Goal: Information Seeking & Learning: Learn about a topic

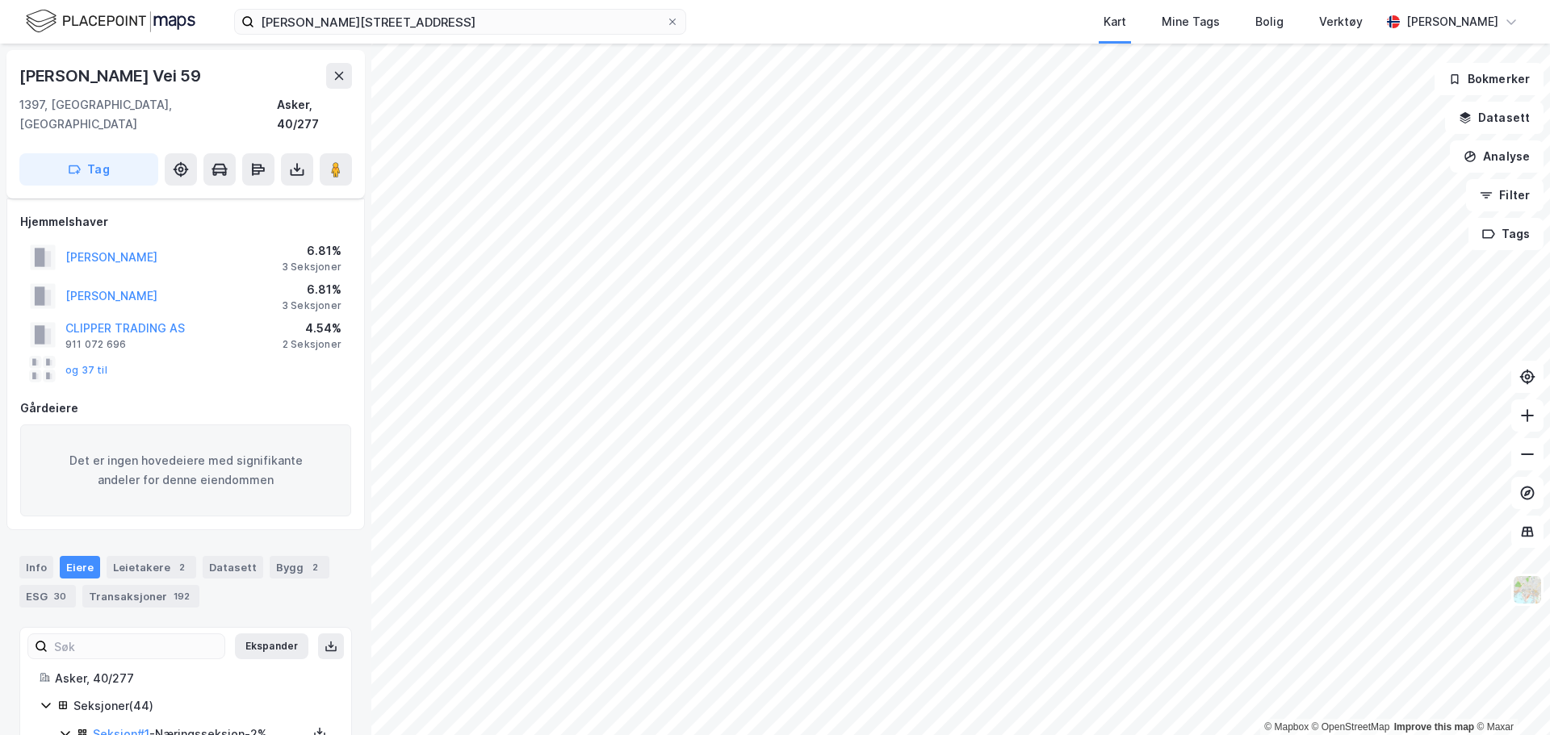
scroll to position [275, 0]
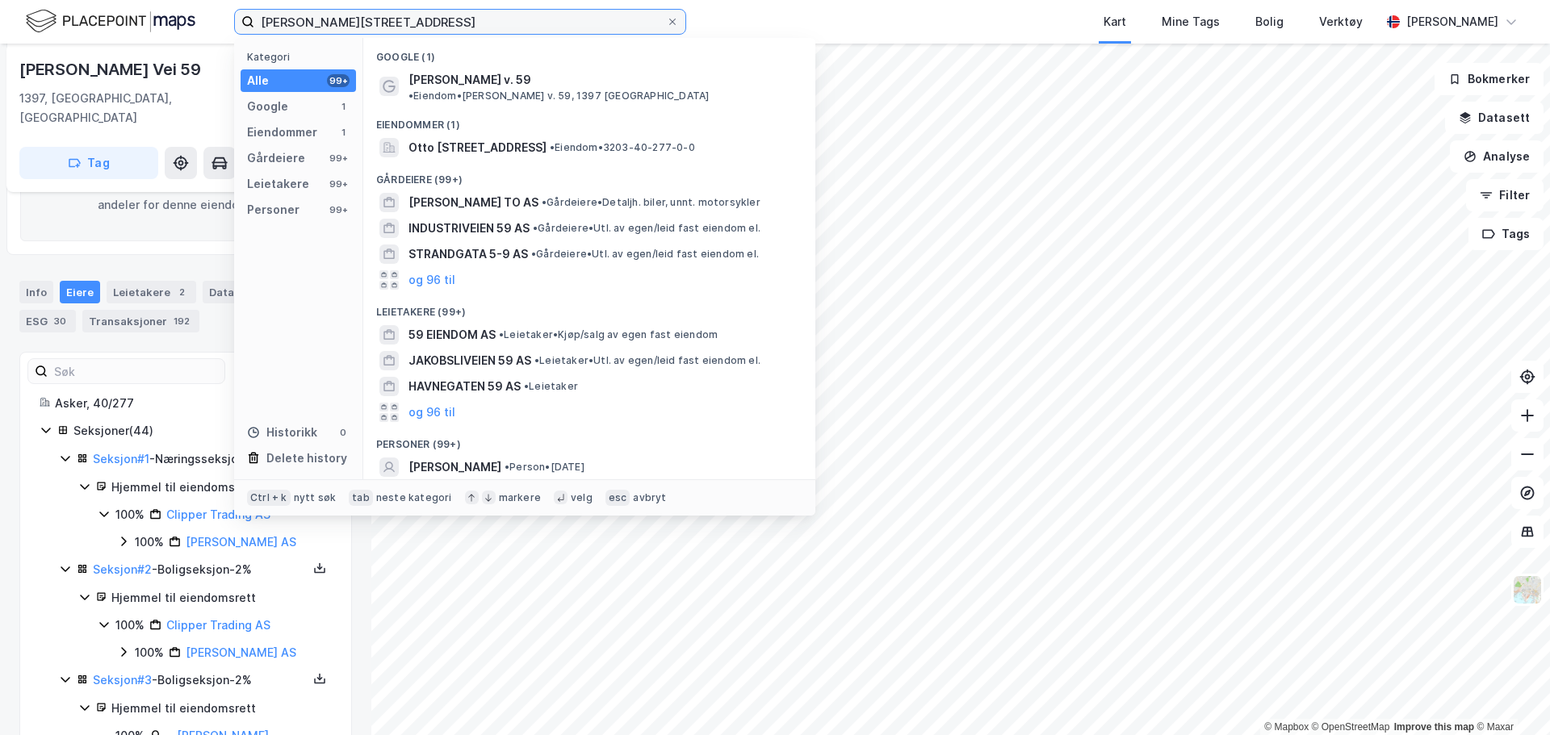
drag, startPoint x: 416, startPoint y: 21, endPoint x: -53, endPoint y: 27, distance: 469.7
click at [0, 27] on html "[PERSON_NAME] vei 59 Kategori Alle 99+ Google 1 Eiendommer 1 Gårdeiere 99+ Leie…" at bounding box center [775, 367] width 1550 height 735
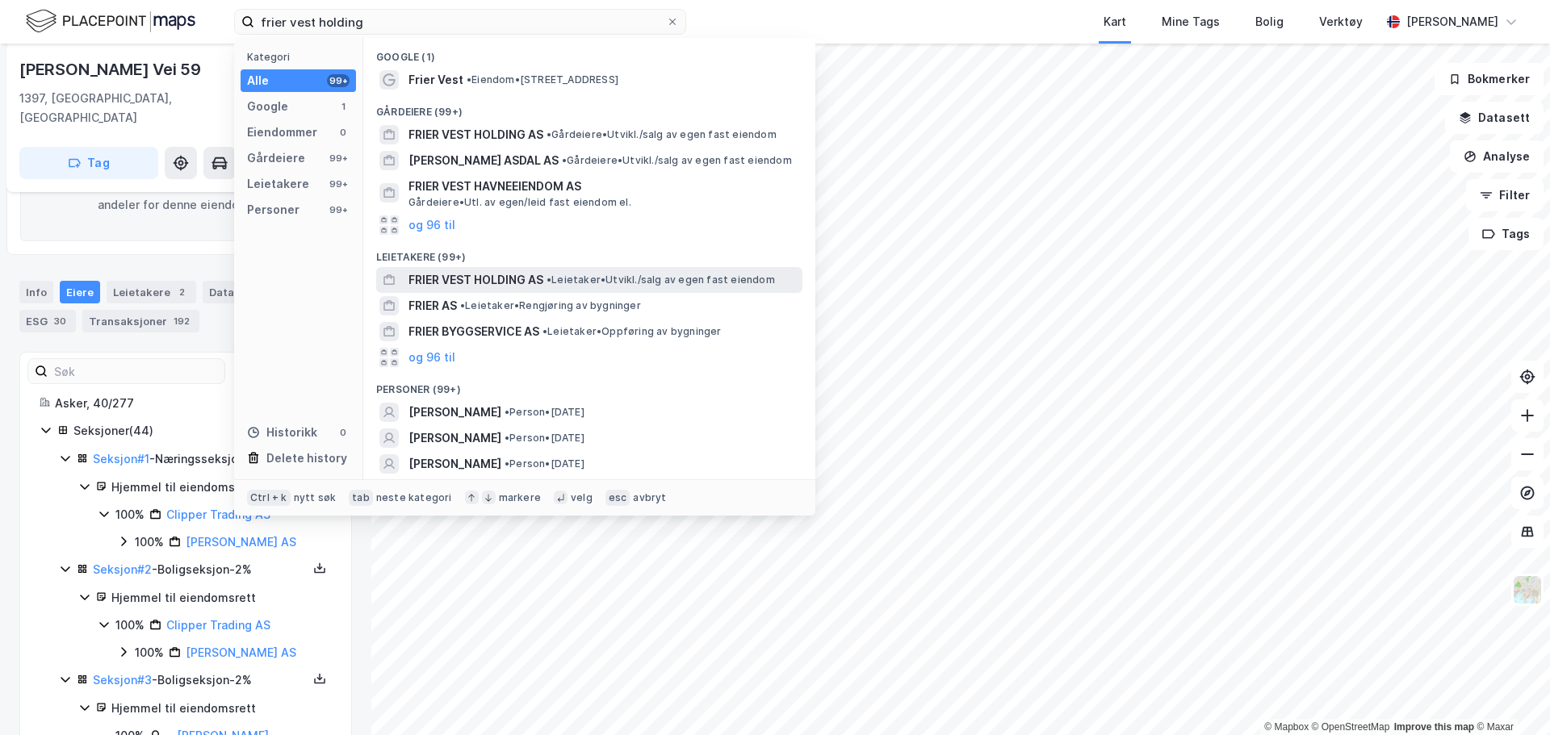
click at [501, 281] on span "FRIER VEST HOLDING AS" at bounding box center [475, 279] width 135 height 19
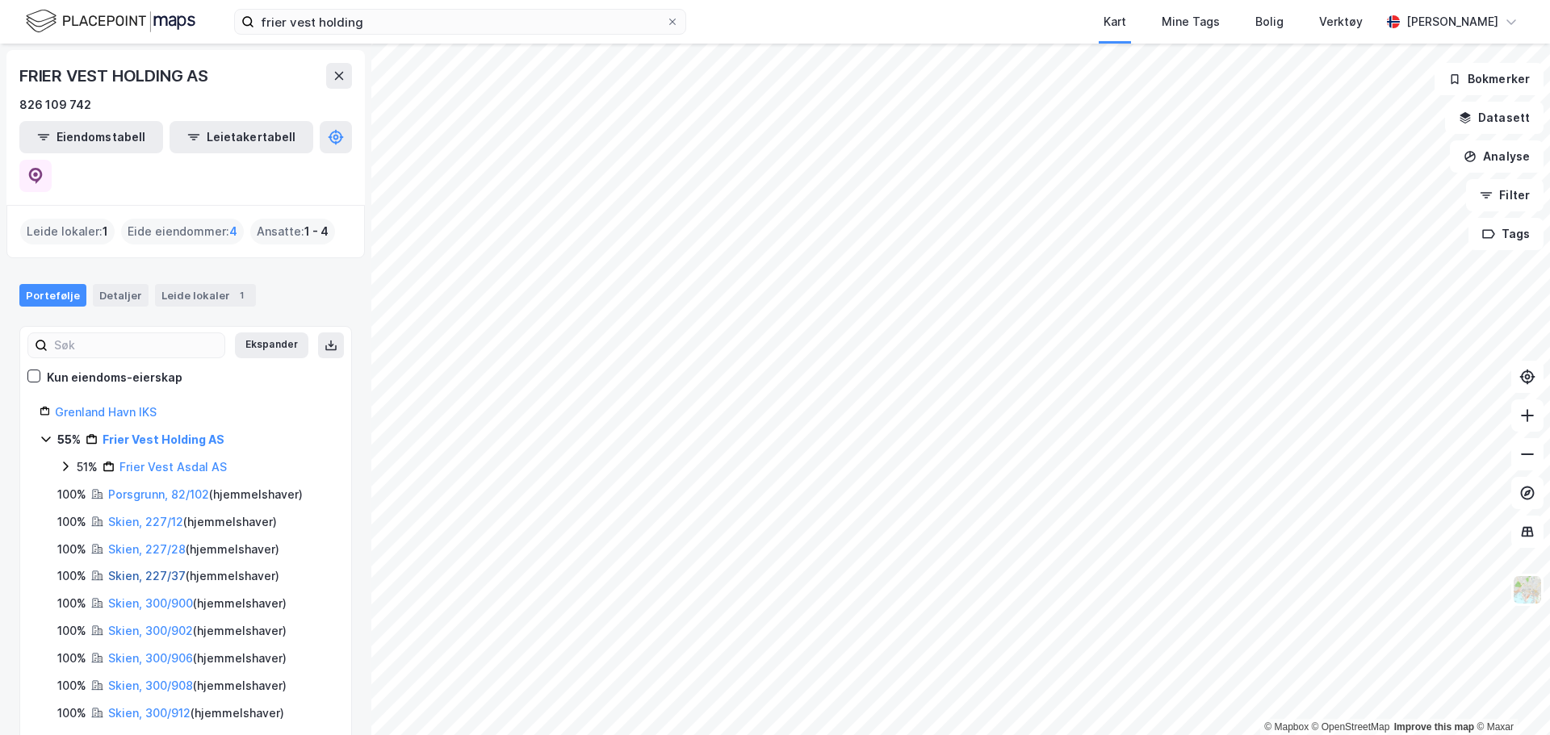
click at [148, 569] on link "Skien, 227/37" at bounding box center [146, 576] width 77 height 14
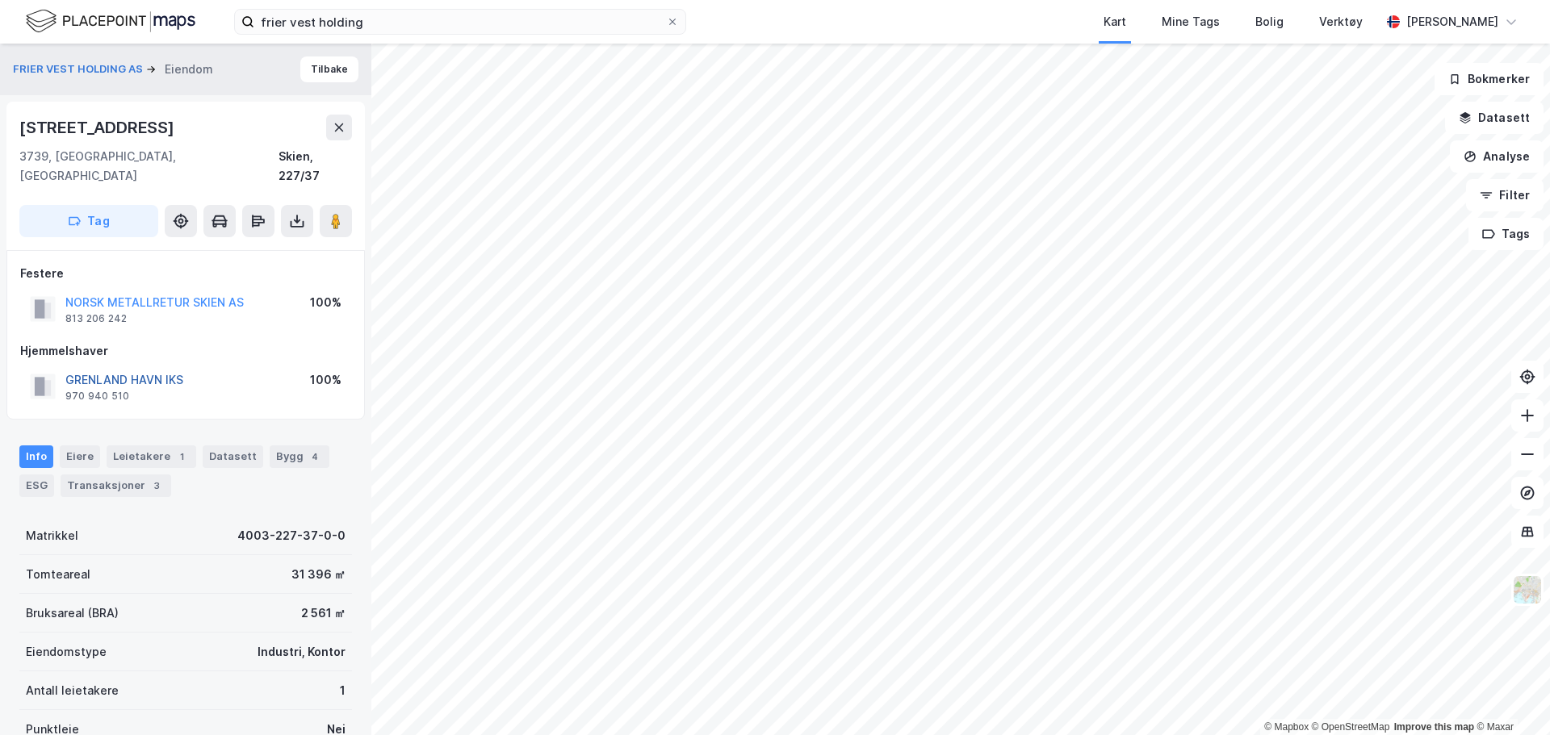
click at [0, 0] on button "GRENLAND HAVN IKS" at bounding box center [0, 0] width 0 height 0
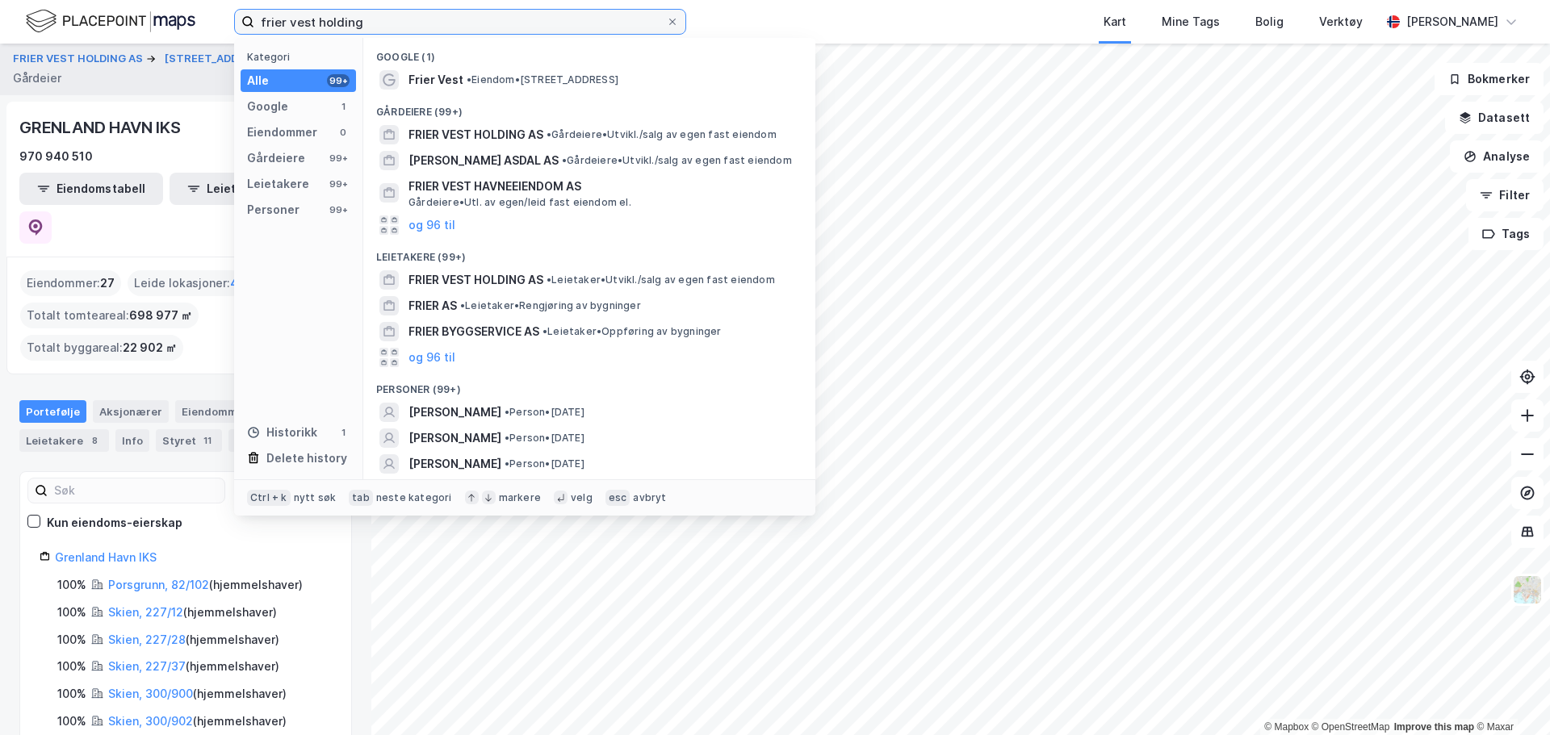
drag, startPoint x: 364, startPoint y: 19, endPoint x: 315, endPoint y: 39, distance: 52.9
click at [316, 25] on input "frier vest holding" at bounding box center [460, 22] width 412 height 24
type input "frier vest asdal"
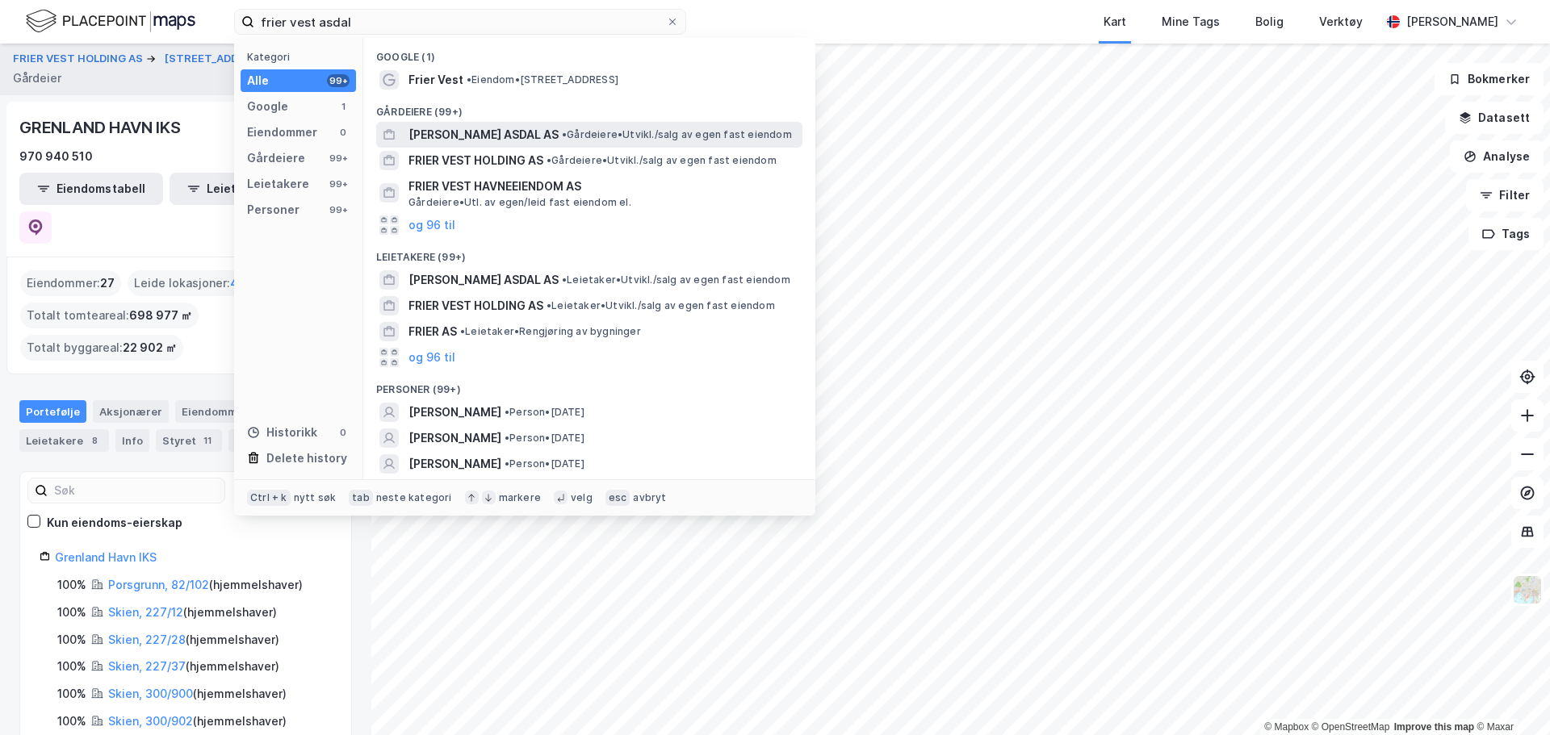
click at [500, 138] on span "[PERSON_NAME] ASDAL AS" at bounding box center [483, 134] width 150 height 19
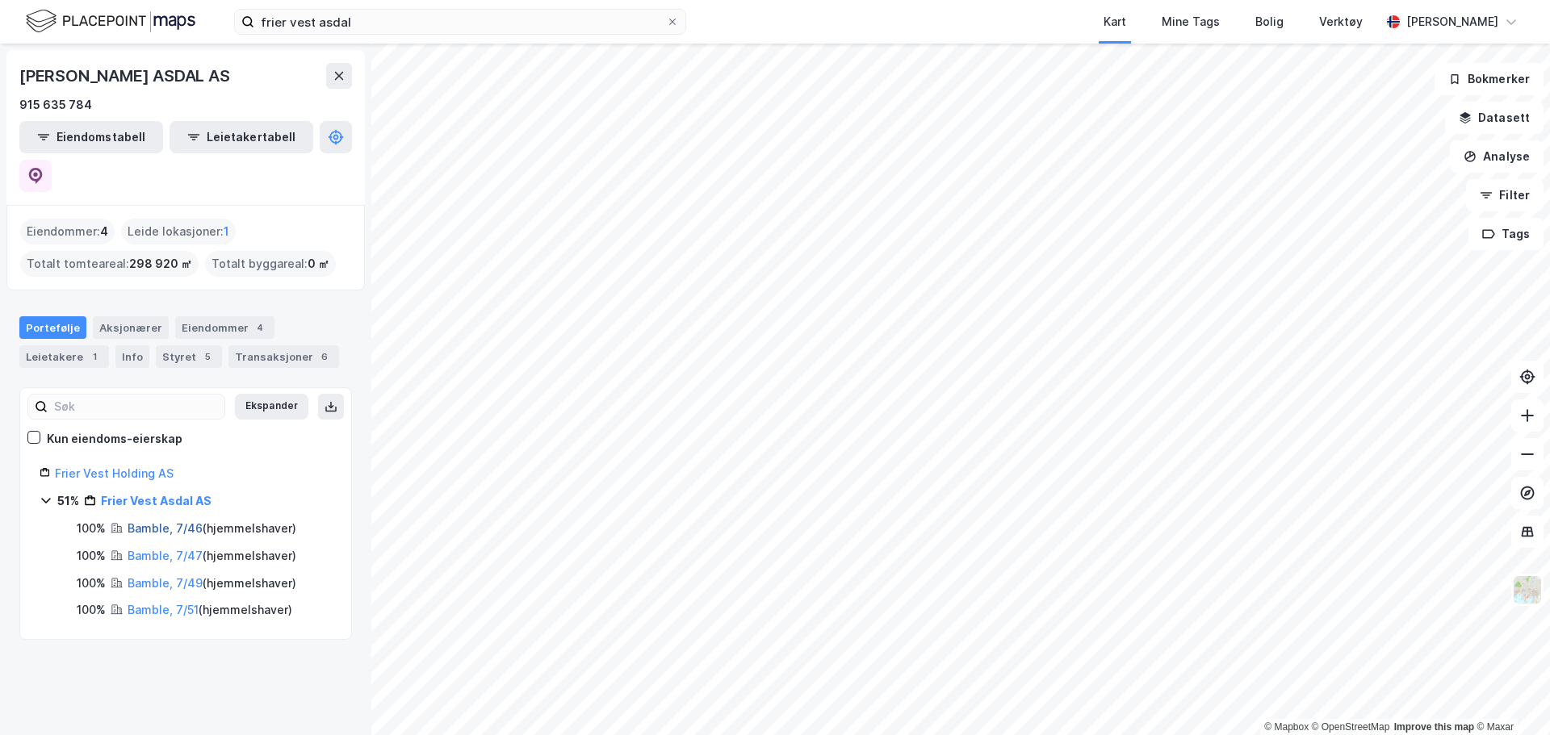
click at [161, 521] on link "Bamble, 7/46" at bounding box center [165, 528] width 75 height 14
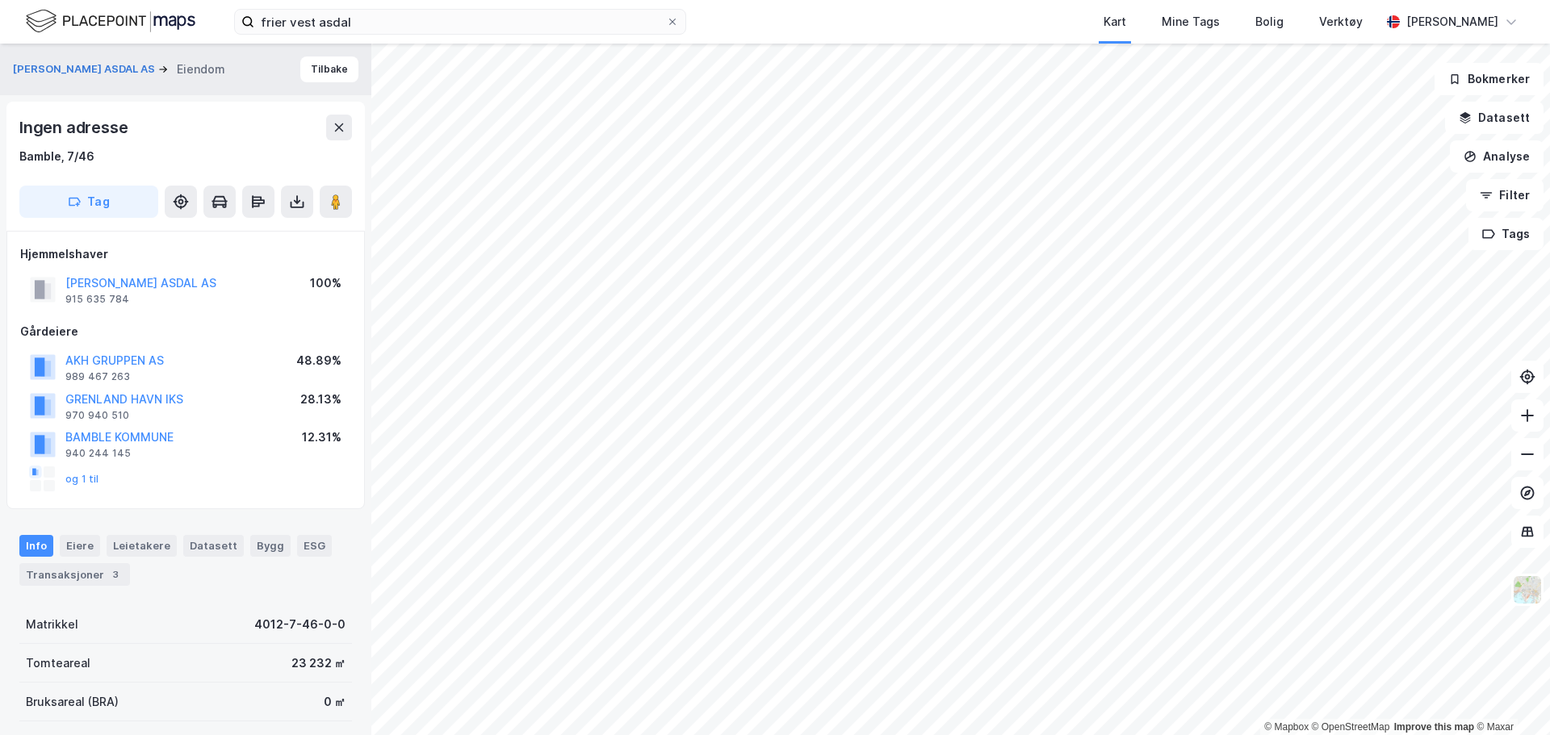
scroll to position [2, 0]
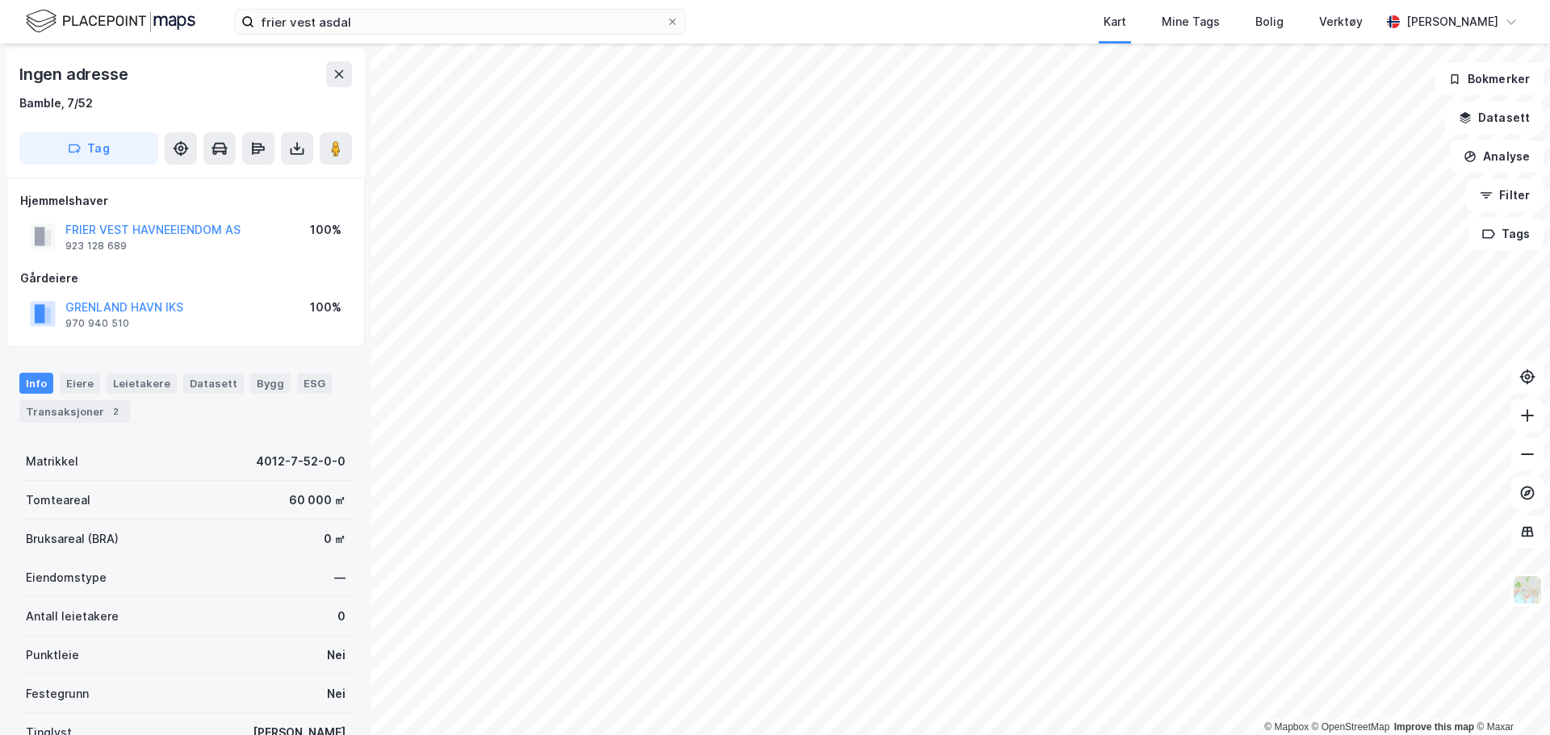
scroll to position [2, 0]
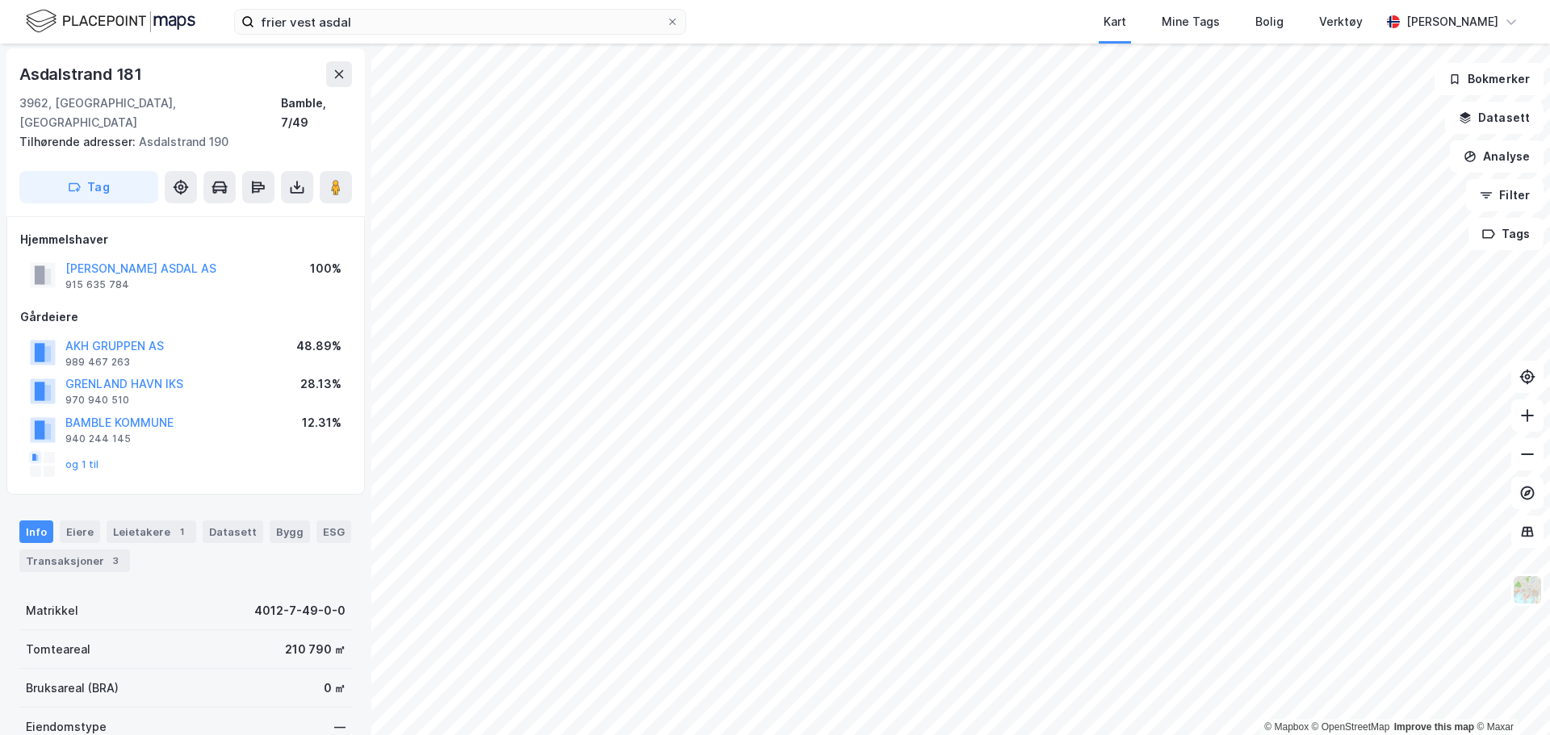
scroll to position [2, 0]
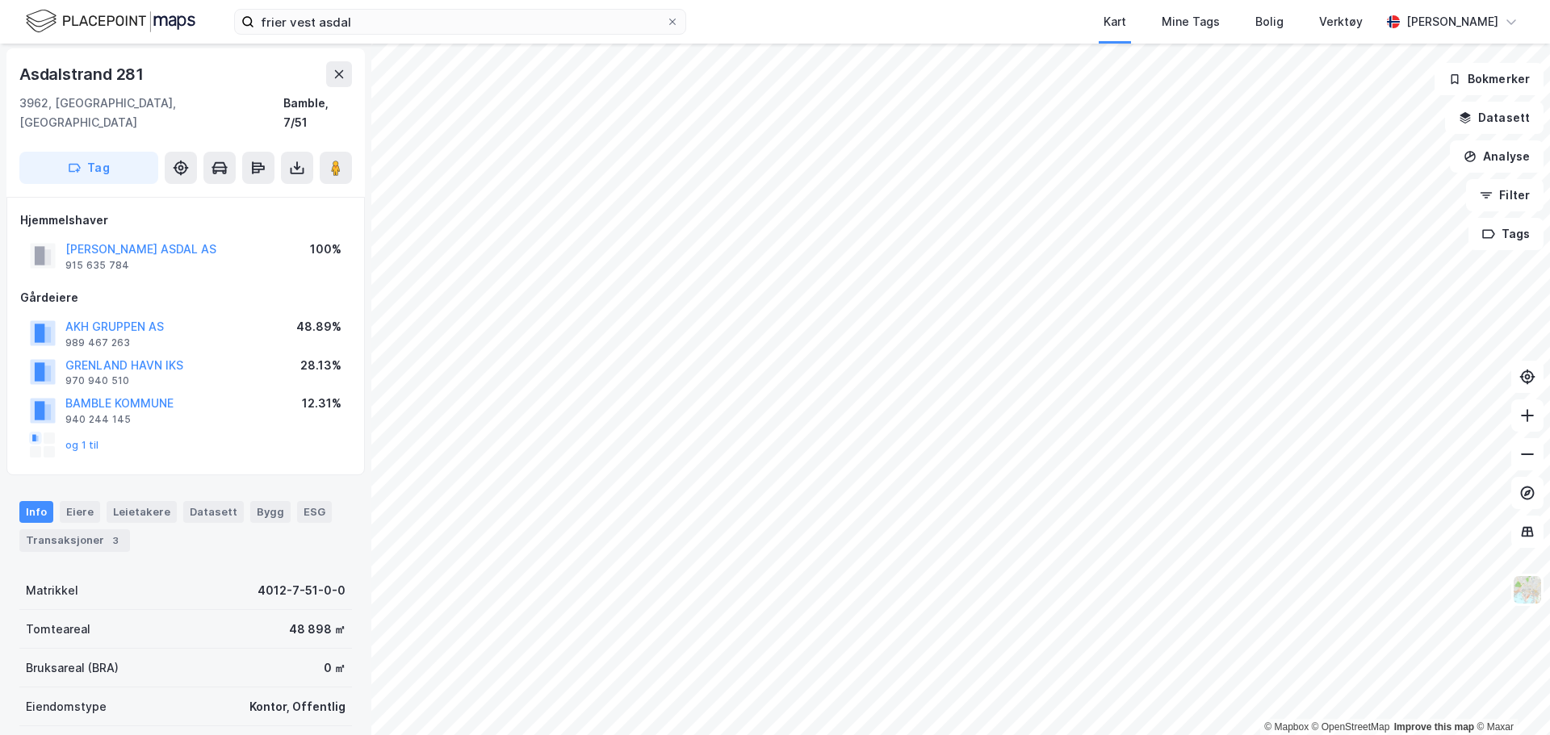
scroll to position [2, 0]
